Goal: Find contact information: Find contact information

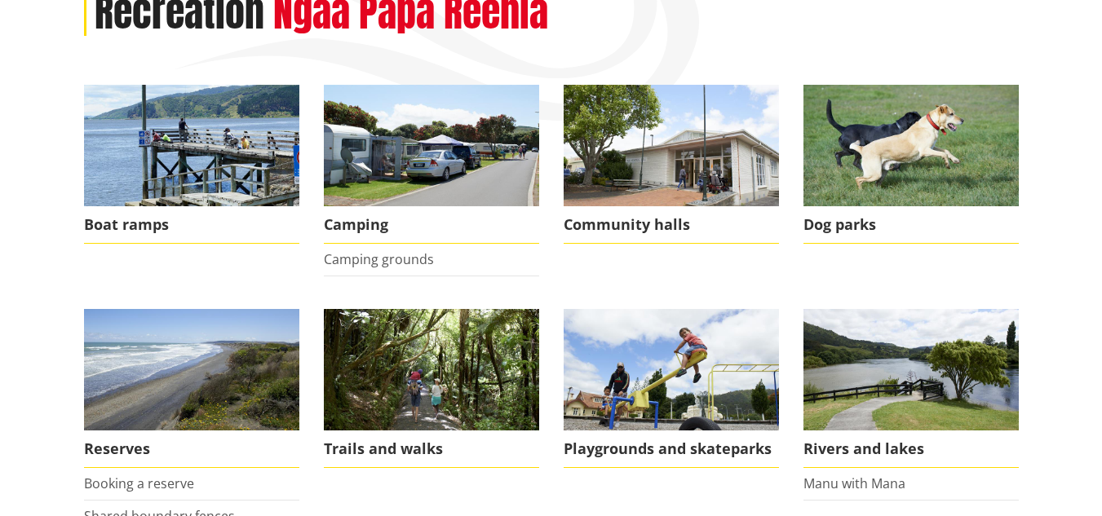
scroll to position [245, 0]
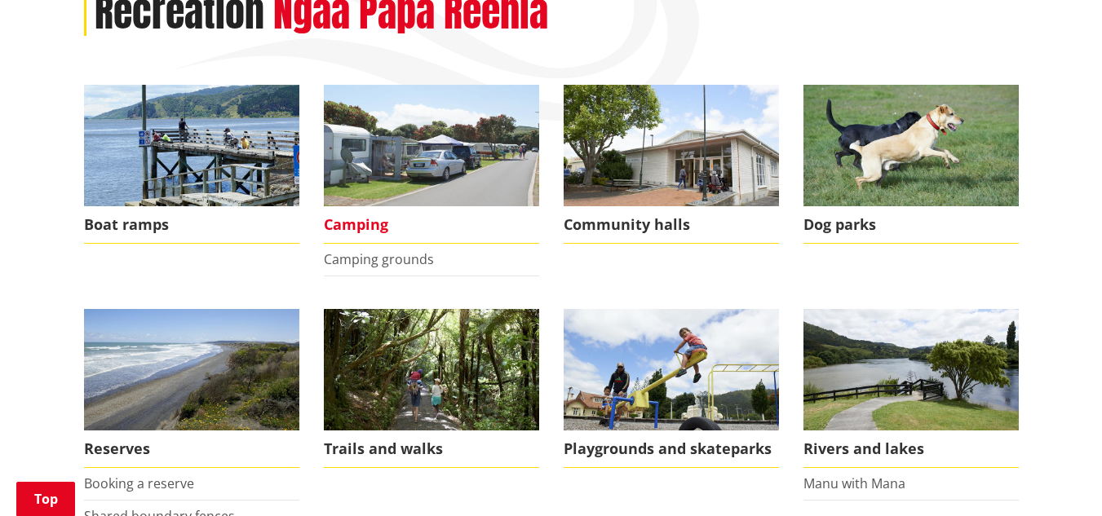
click at [368, 223] on span "Camping" at bounding box center [431, 225] width 215 height 38
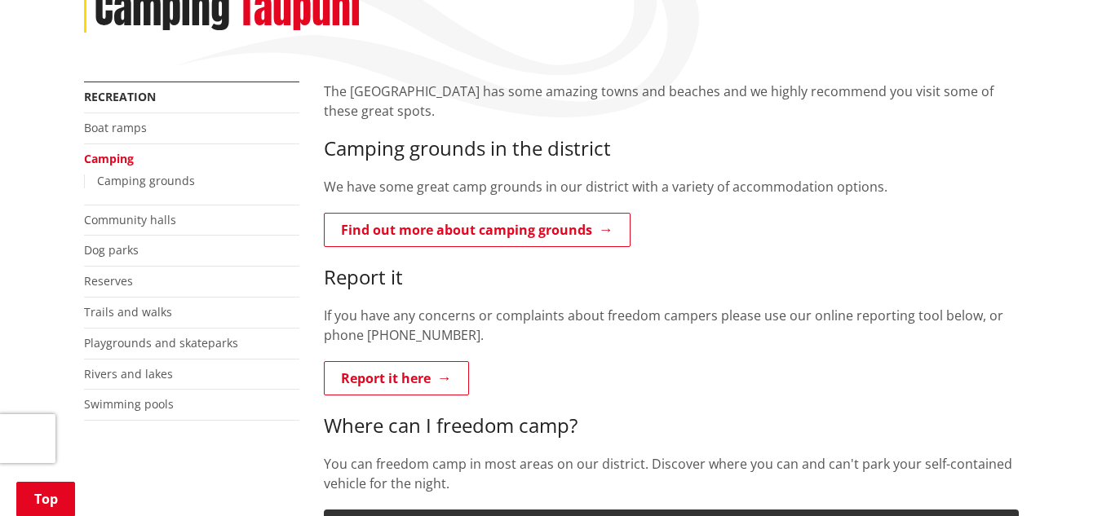
scroll to position [245, 0]
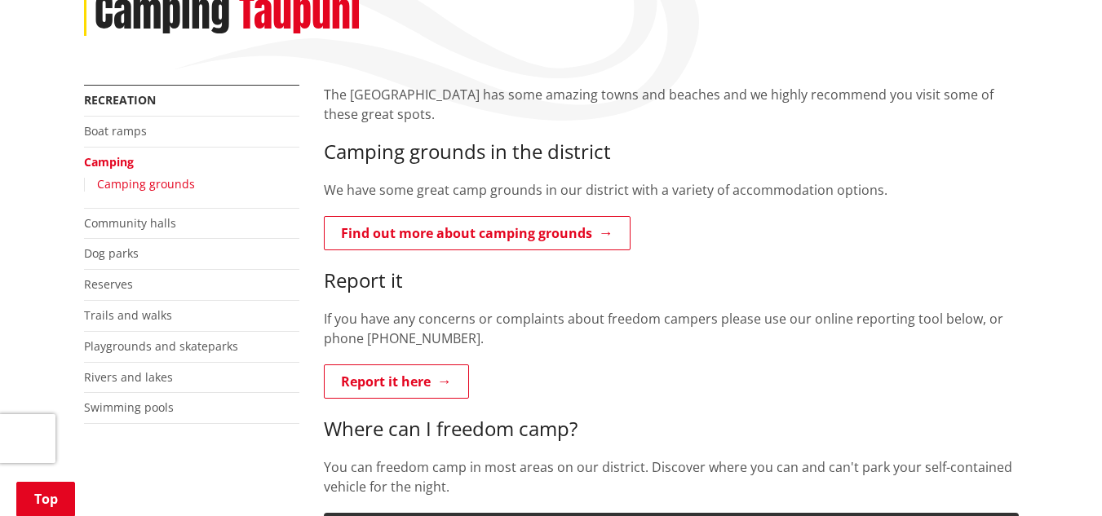
click at [181, 179] on link "Camping grounds" at bounding box center [146, 183] width 98 height 15
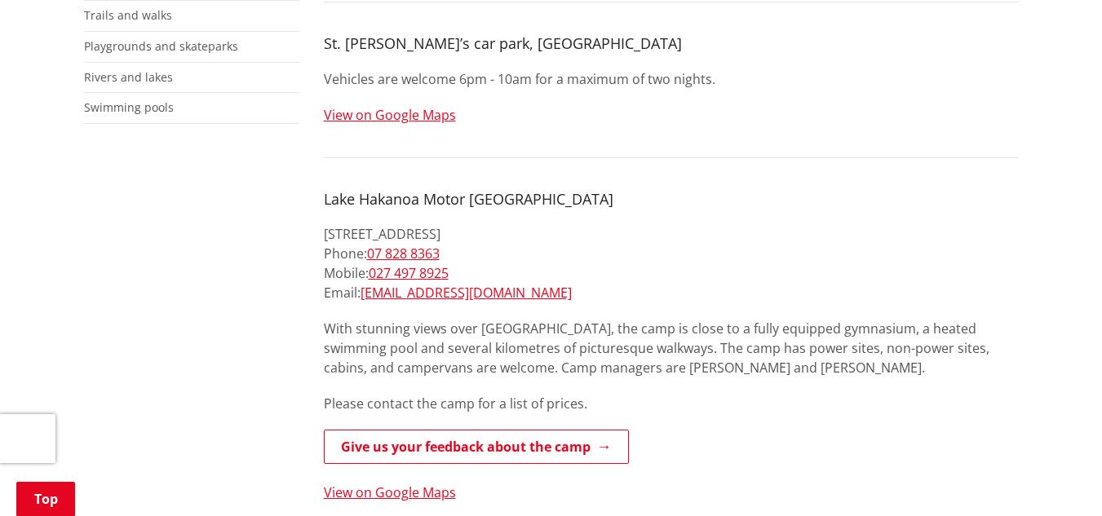
scroll to position [652, 0]
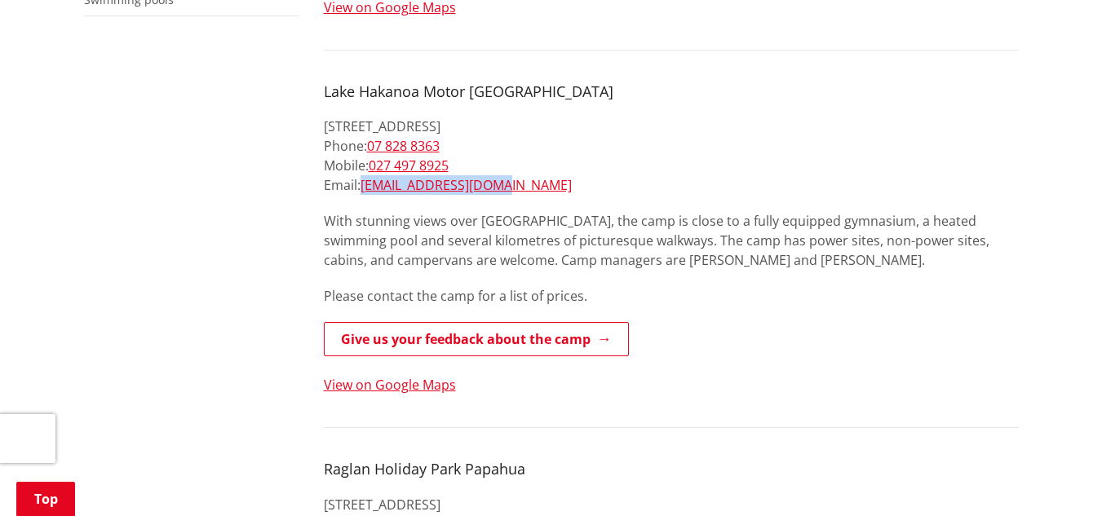
drag, startPoint x: 510, startPoint y: 170, endPoint x: 362, endPoint y: 170, distance: 147.6
click at [362, 170] on p "5 Taihua St, Huntly Phone: 07 828 8363 Mobile: 027 497 8925 Email: davecarol@xt…" at bounding box center [671, 156] width 695 height 78
copy link "davecarol@xtra.co.nz"
click at [722, 138] on p "5 Taihua St, Huntly Phone: 07 828 8363 Mobile: 027 497 8925 Email: davecarol@xt…" at bounding box center [671, 156] width 695 height 78
